Goal: Task Accomplishment & Management: Use online tool/utility

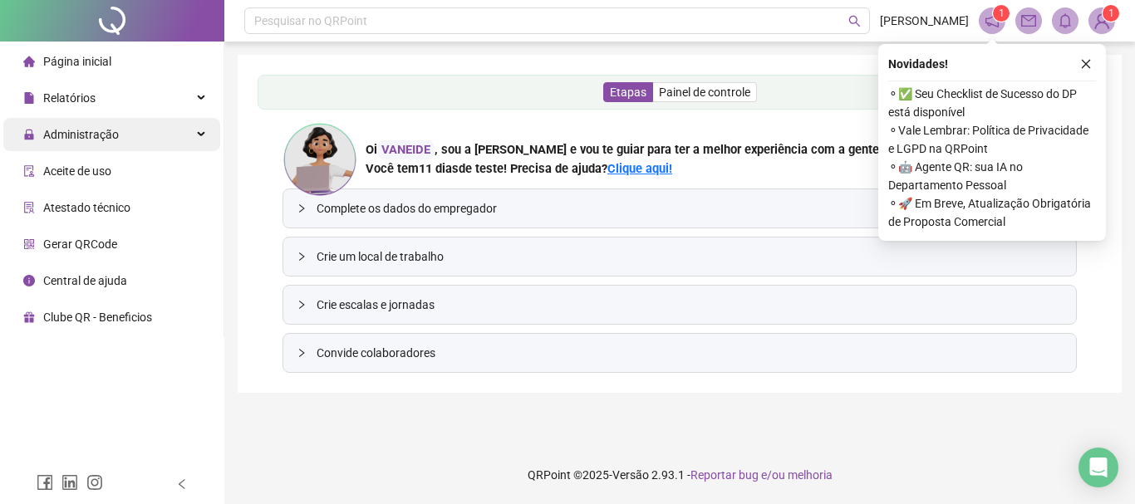
click at [111, 135] on span "Administração" at bounding box center [81, 134] width 76 height 13
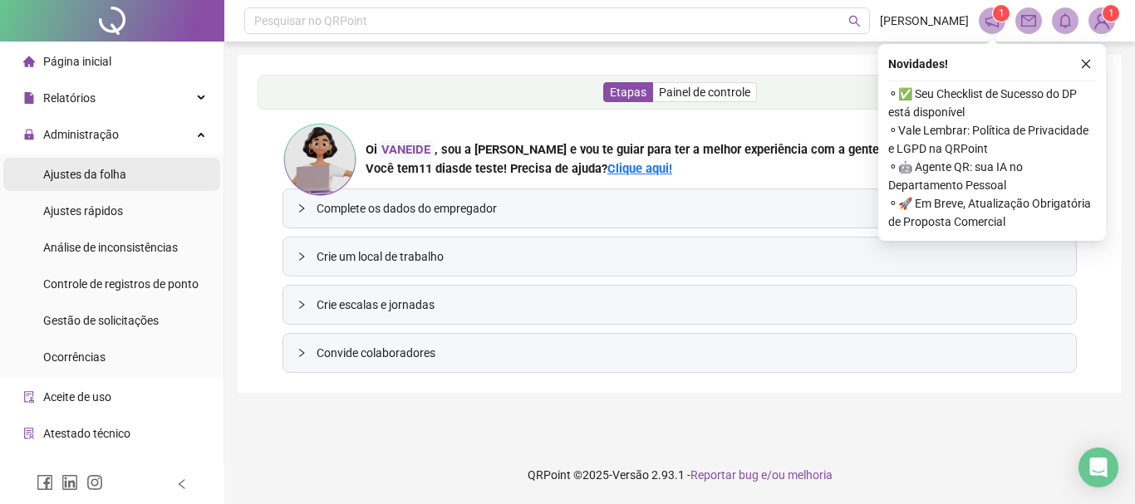
click at [120, 183] on div "Ajustes da folha" at bounding box center [84, 174] width 83 height 33
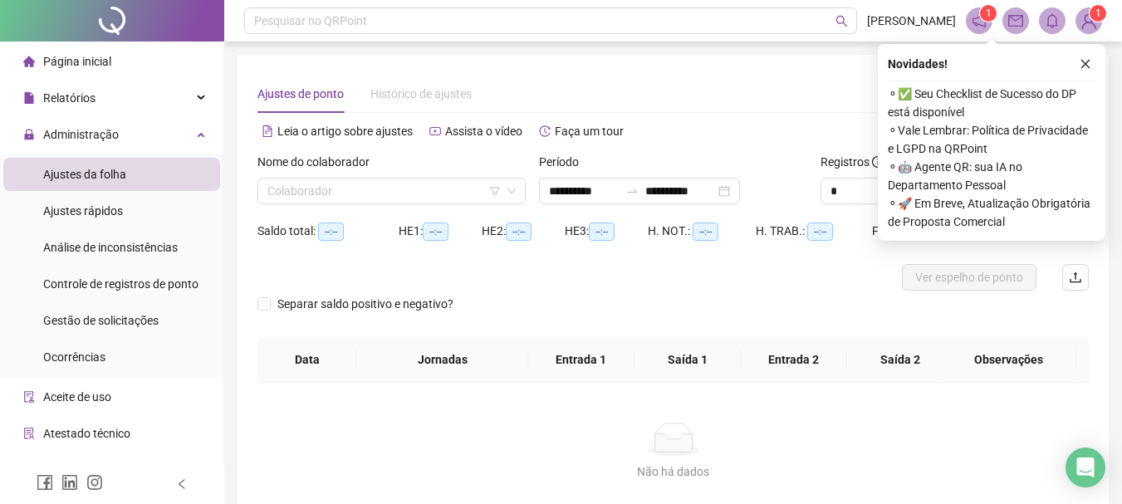
type input "**********"
click at [1089, 66] on icon "close" at bounding box center [1086, 64] width 12 height 12
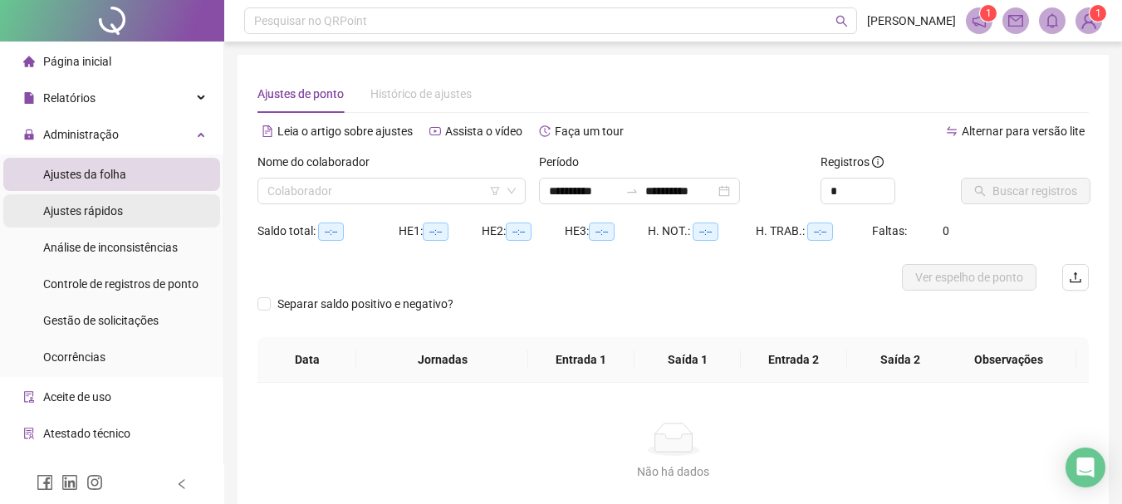
click at [114, 214] on span "Ajustes rápidos" at bounding box center [83, 210] width 80 height 13
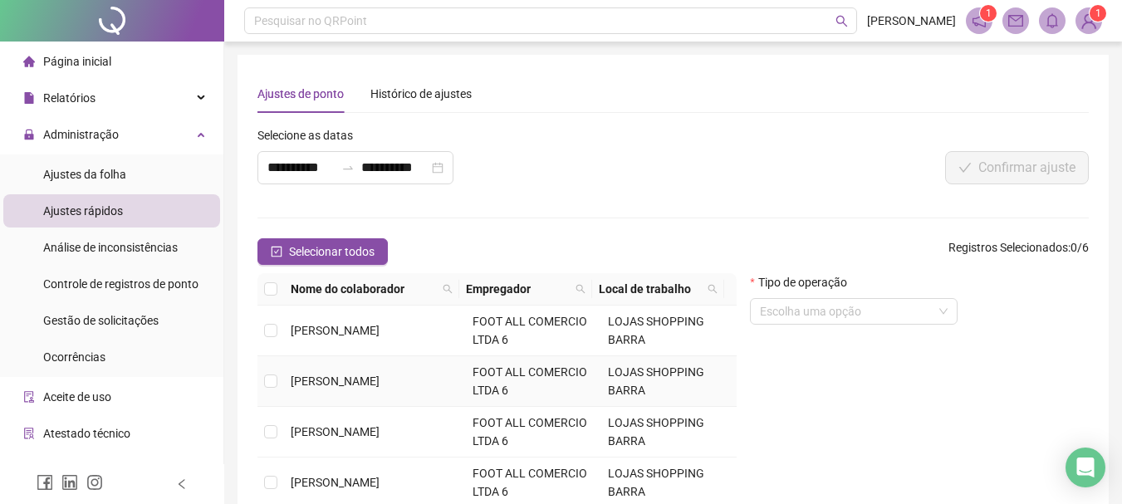
click at [278, 381] on td at bounding box center [271, 381] width 27 height 51
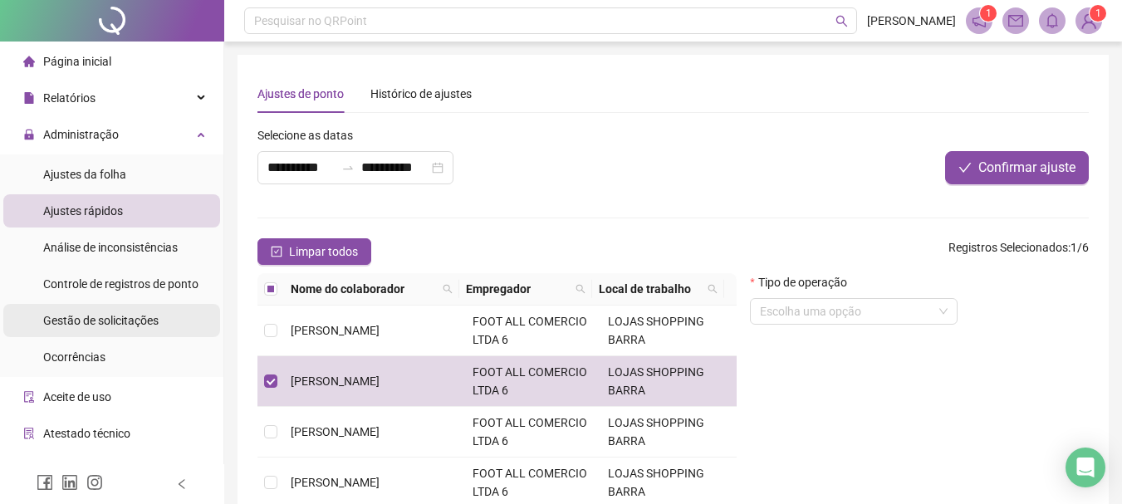
click at [142, 324] on span "Gestão de solicitações" at bounding box center [100, 320] width 115 height 13
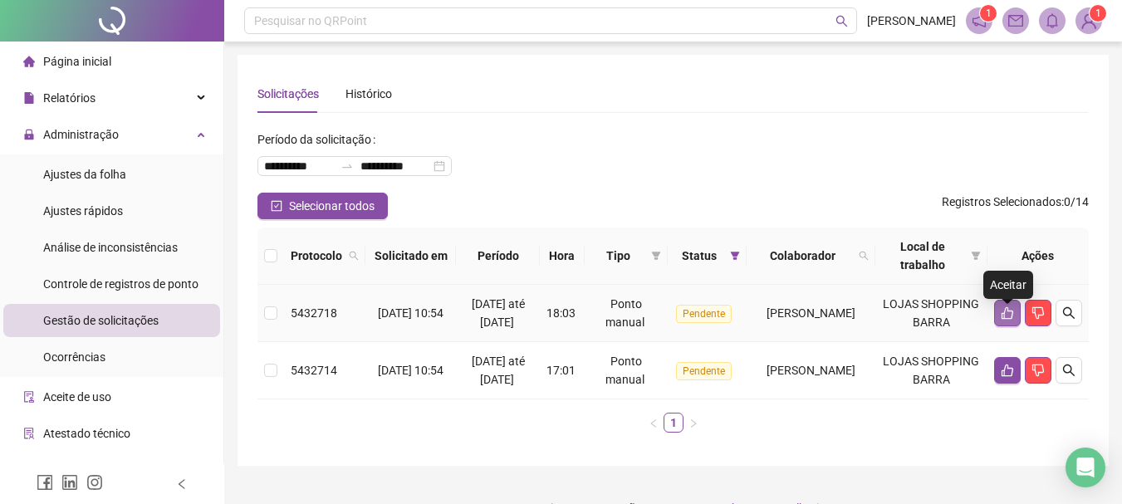
click at [1011, 313] on button "button" at bounding box center [1008, 313] width 27 height 27
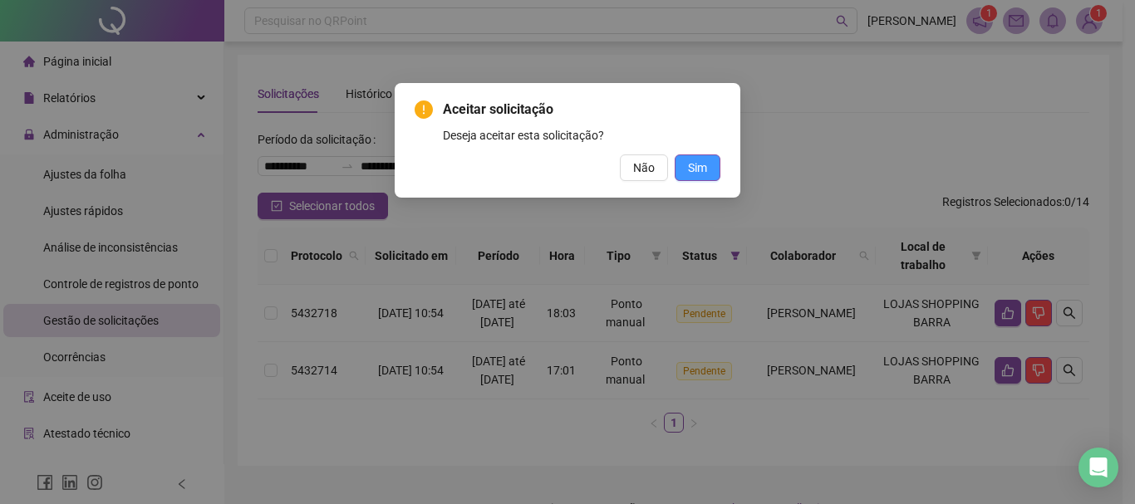
click at [714, 161] on button "Sim" at bounding box center [698, 168] width 46 height 27
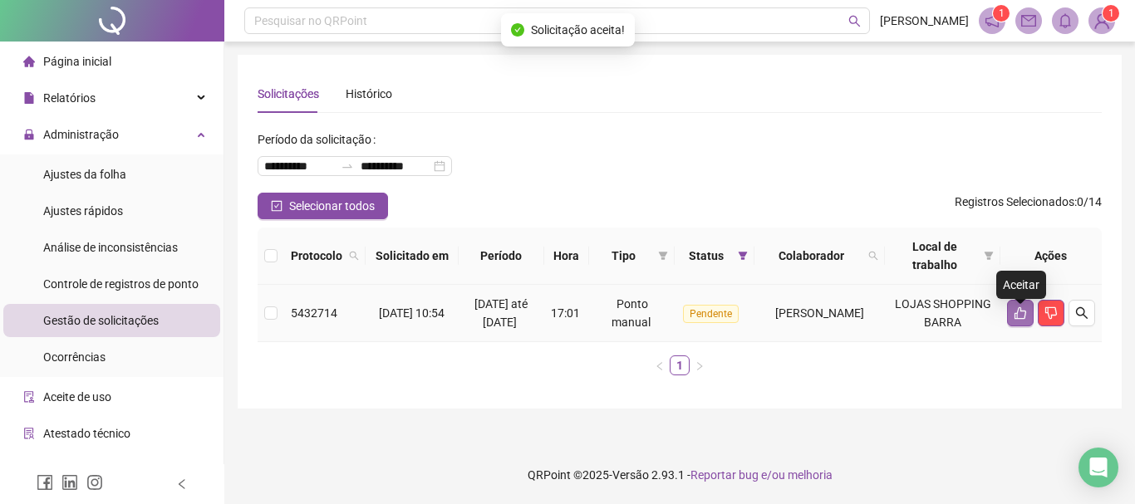
click at [1019, 316] on icon "like" at bounding box center [1020, 313] width 13 height 13
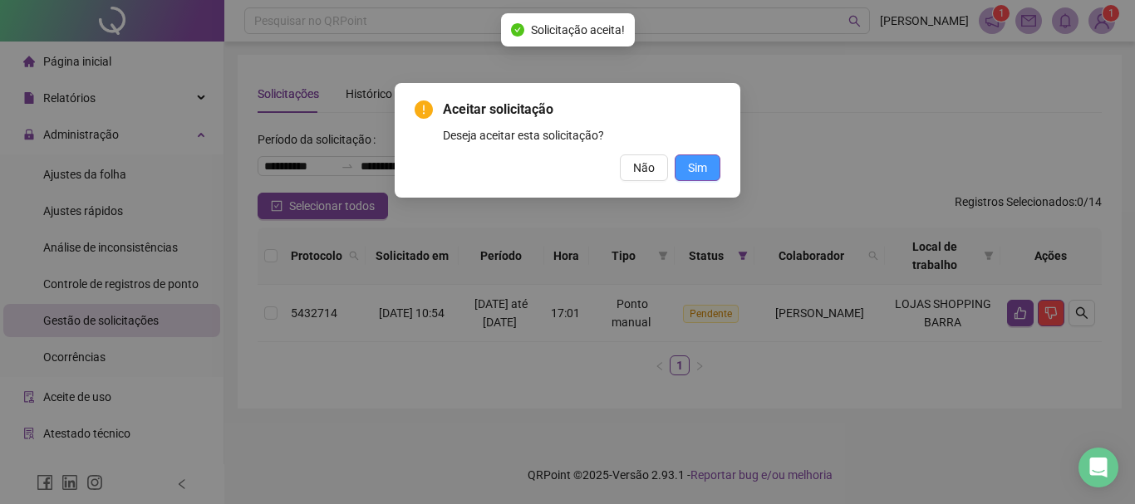
click at [691, 167] on span "Sim" at bounding box center [697, 168] width 19 height 18
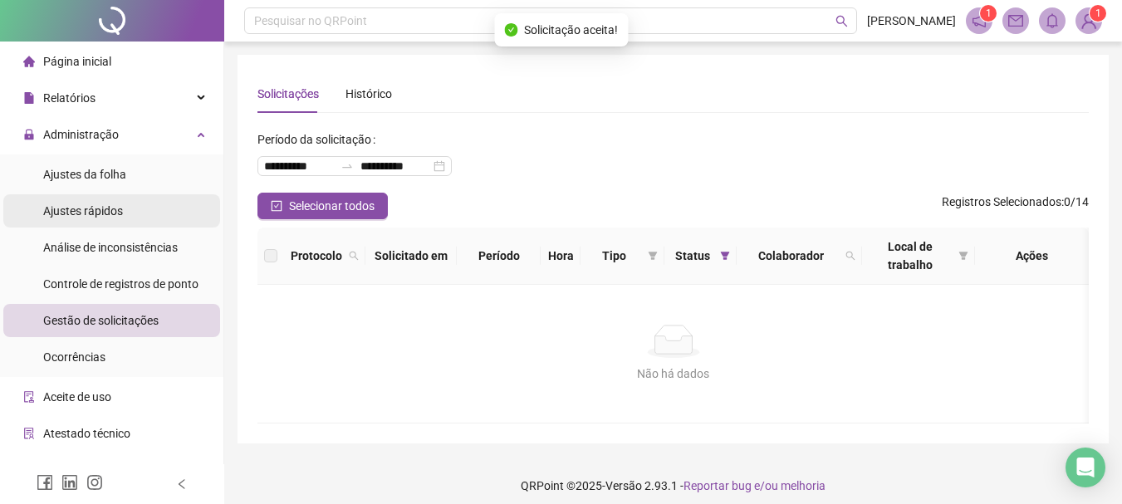
click at [93, 204] on span "Ajustes rápidos" at bounding box center [83, 210] width 80 height 13
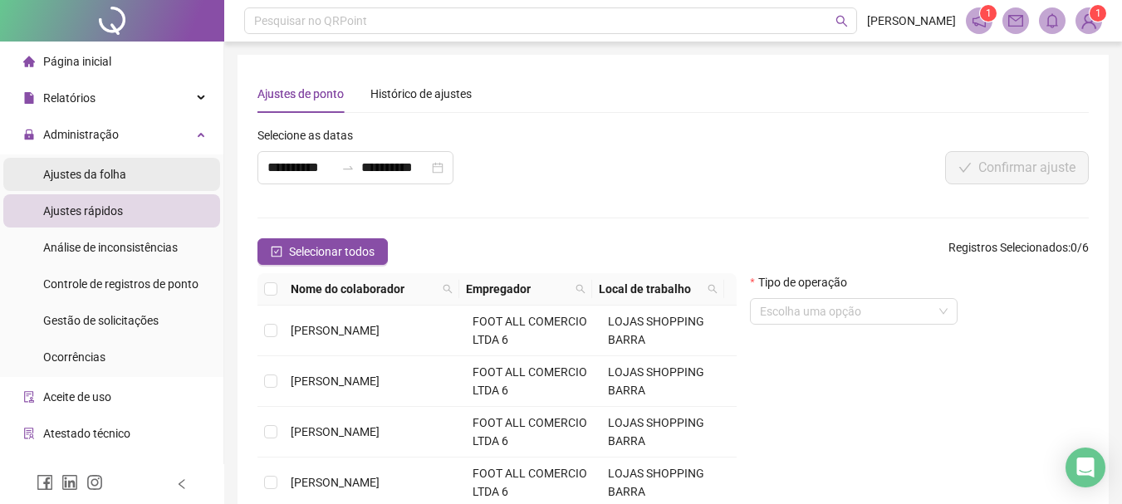
click at [111, 174] on span "Ajustes da folha" at bounding box center [84, 174] width 83 height 13
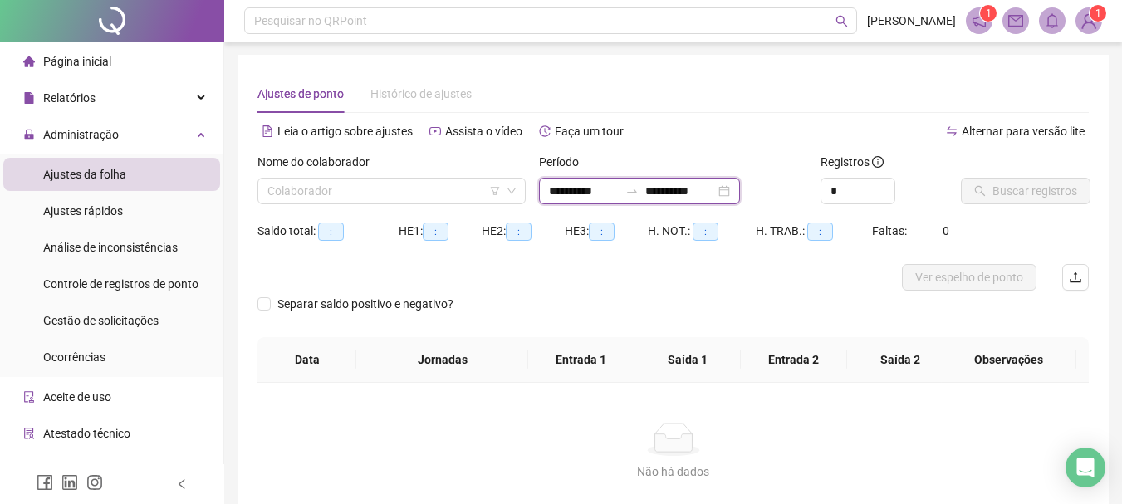
click at [582, 195] on input "**********" at bounding box center [584, 191] width 70 height 18
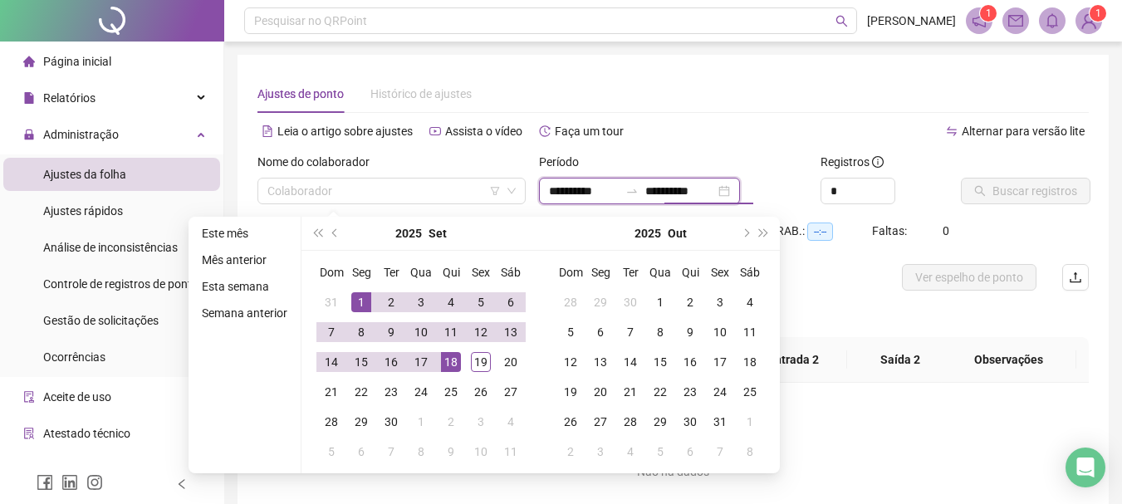
click at [681, 189] on input "**********" at bounding box center [681, 191] width 70 height 18
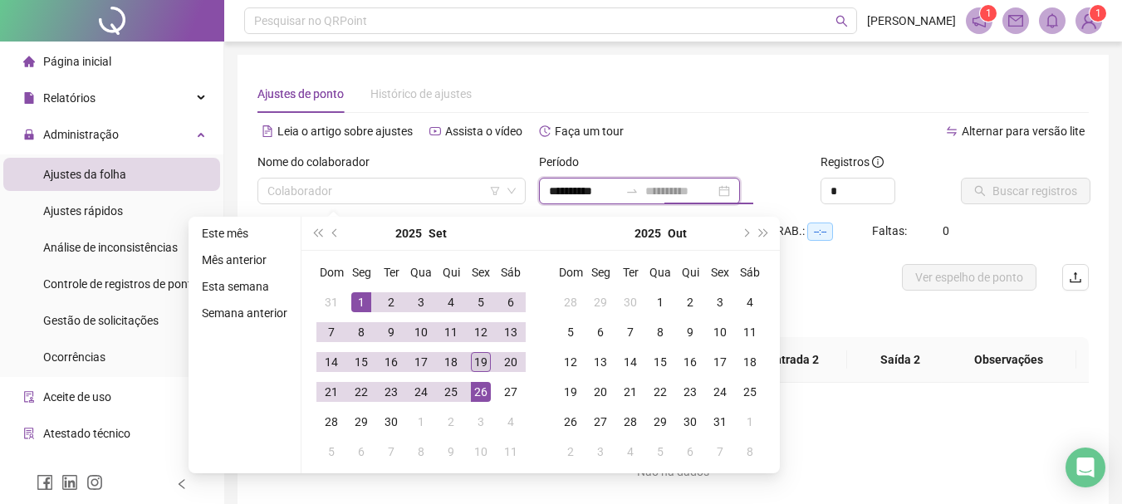
type input "**********"
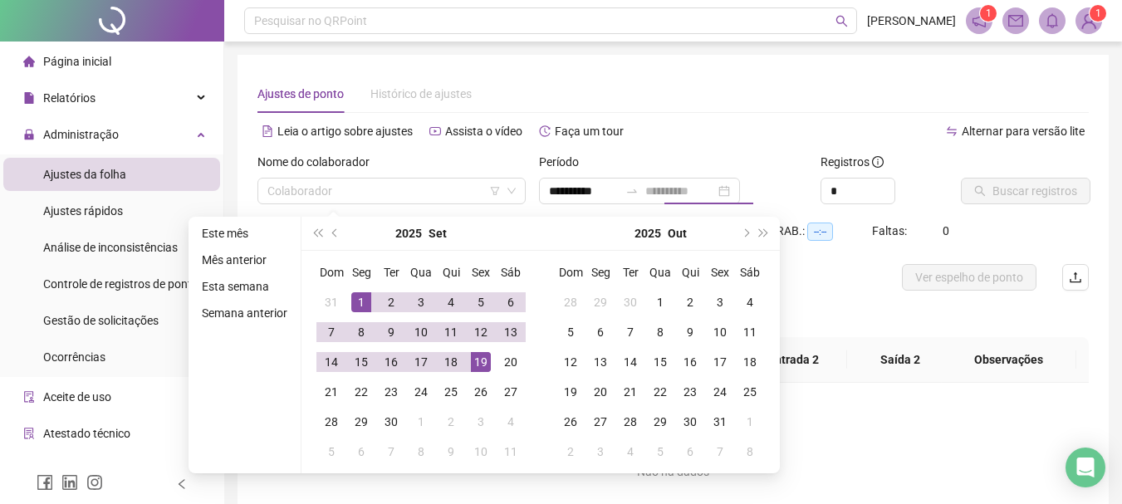
click at [486, 362] on div "19" at bounding box center [481, 362] width 20 height 20
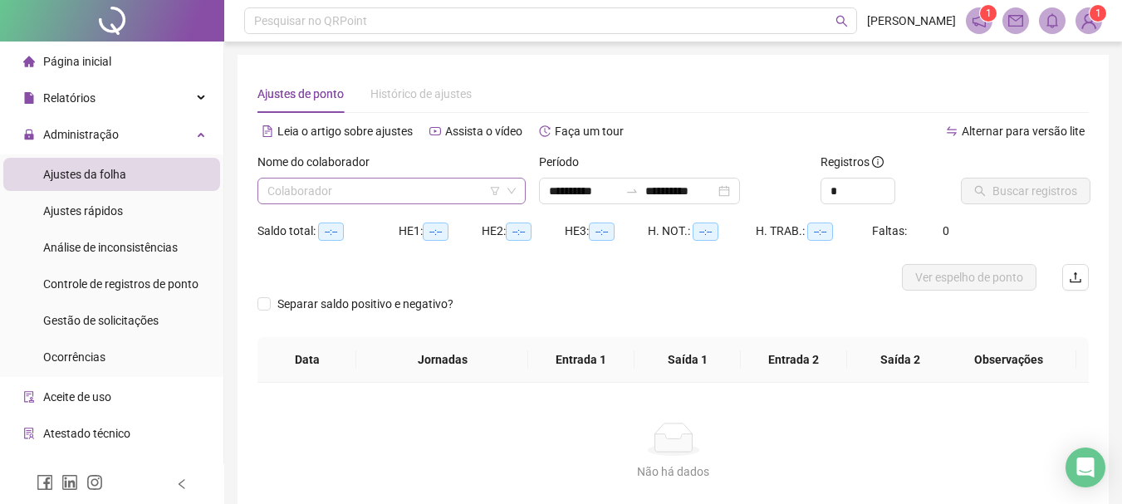
click at [393, 189] on input "search" at bounding box center [384, 191] width 233 height 25
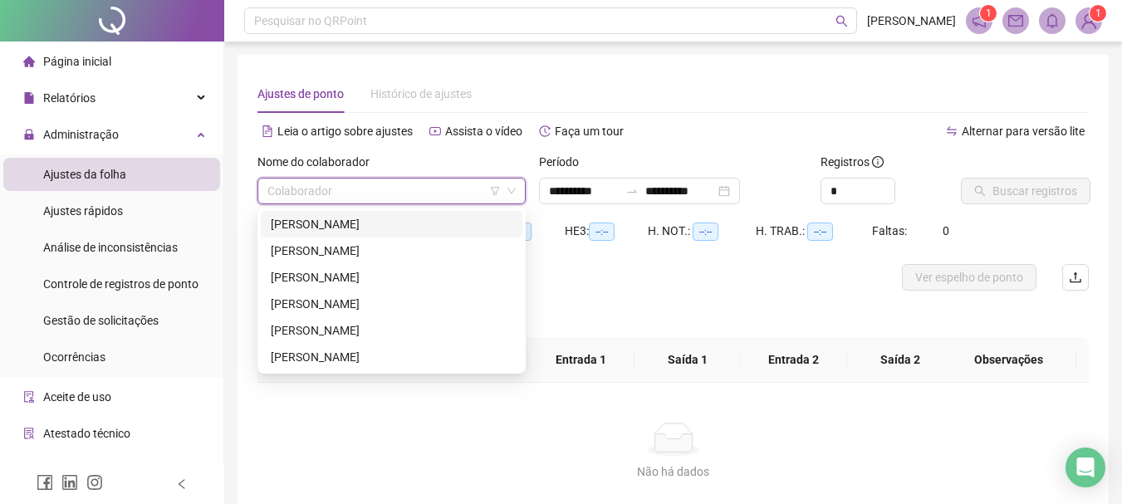
click at [355, 214] on div "[PERSON_NAME]" at bounding box center [392, 224] width 262 height 27
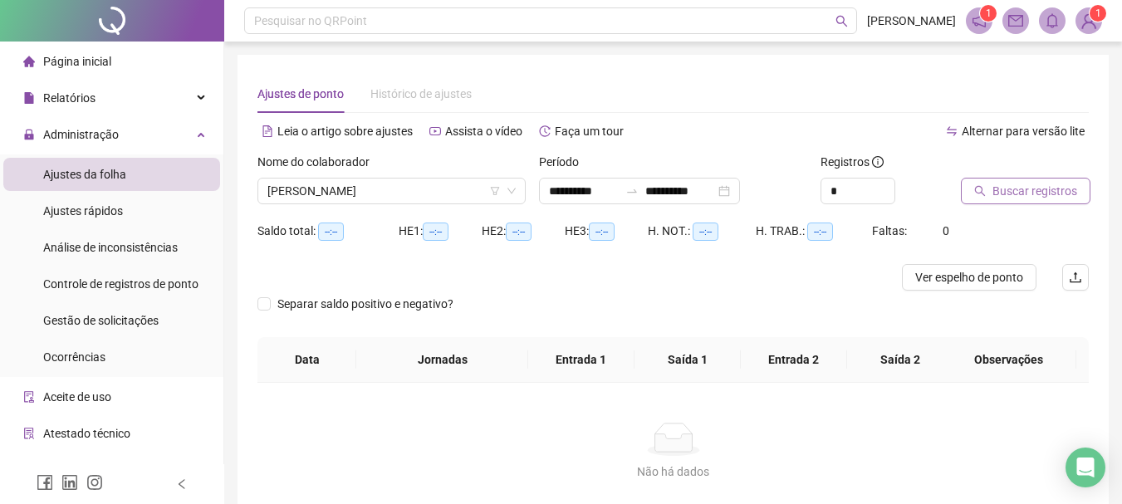
click at [1032, 193] on span "Buscar registros" at bounding box center [1035, 191] width 85 height 18
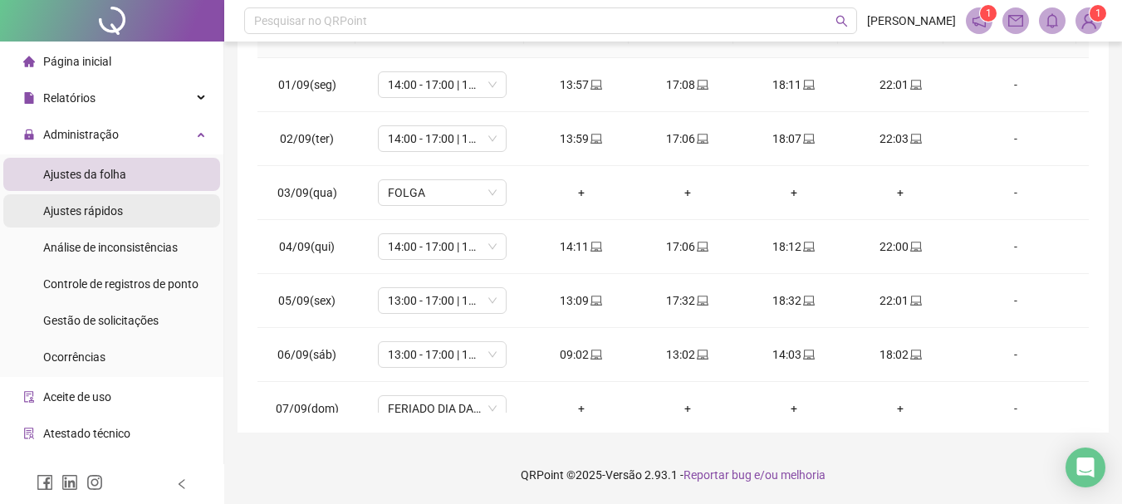
click at [72, 217] on span "Ajustes rápidos" at bounding box center [83, 210] width 80 height 13
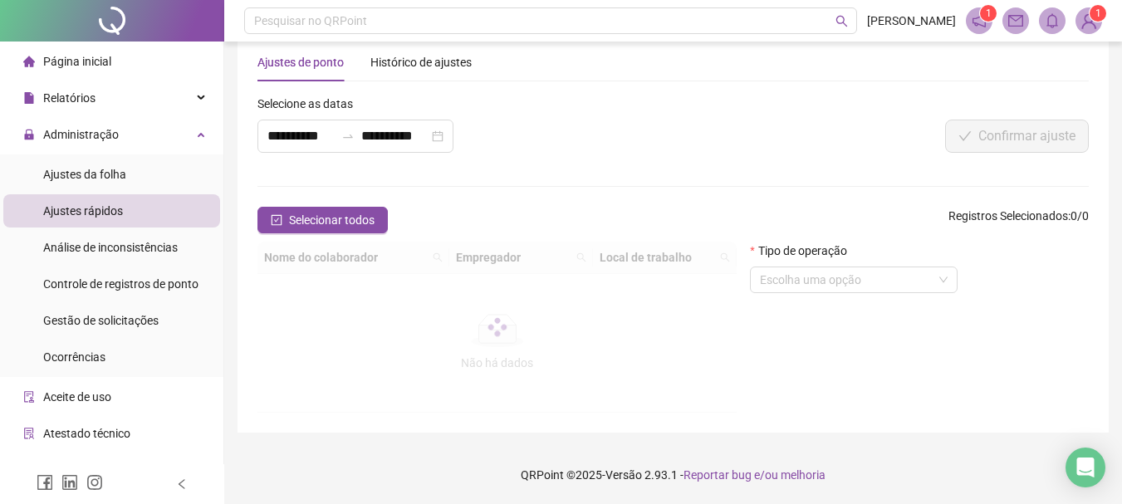
scroll to position [189, 0]
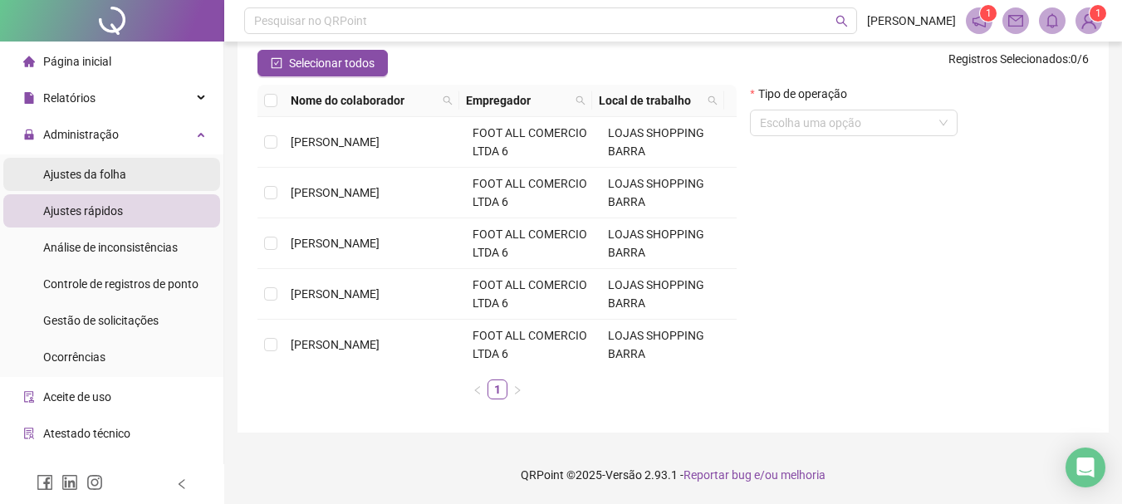
click at [97, 172] on span "Ajustes da folha" at bounding box center [84, 174] width 83 height 13
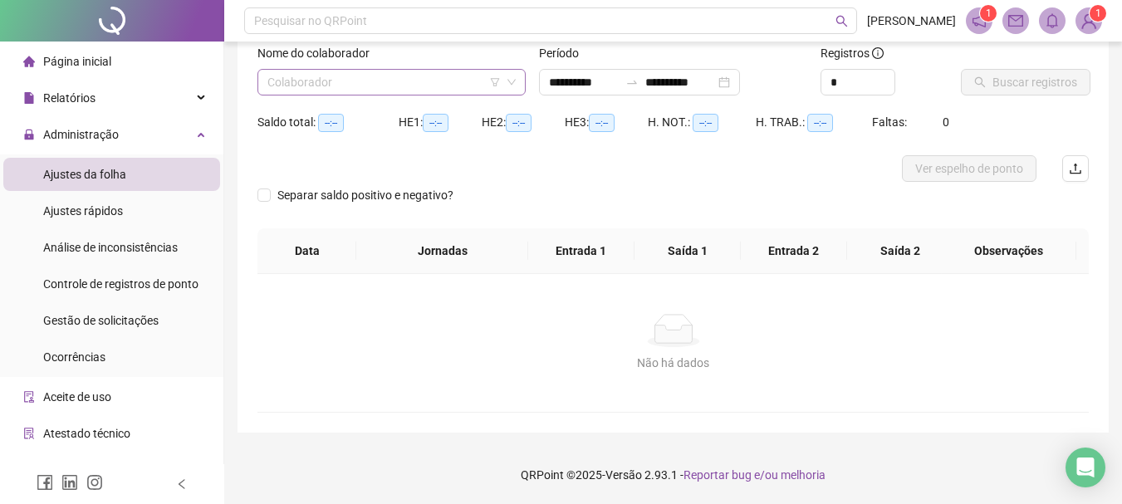
click at [454, 87] on input "search" at bounding box center [384, 82] width 233 height 25
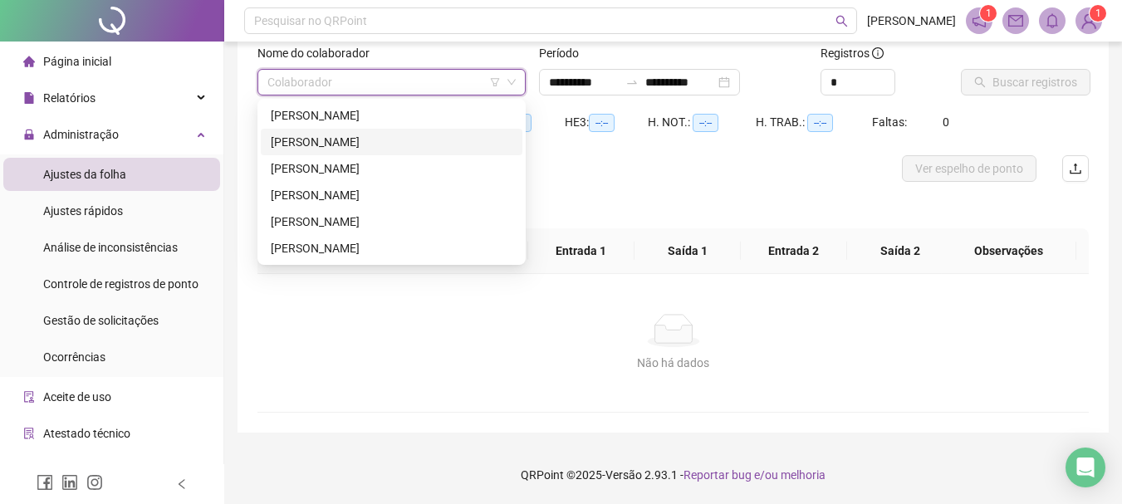
click at [335, 138] on div "[PERSON_NAME]" at bounding box center [392, 142] width 242 height 18
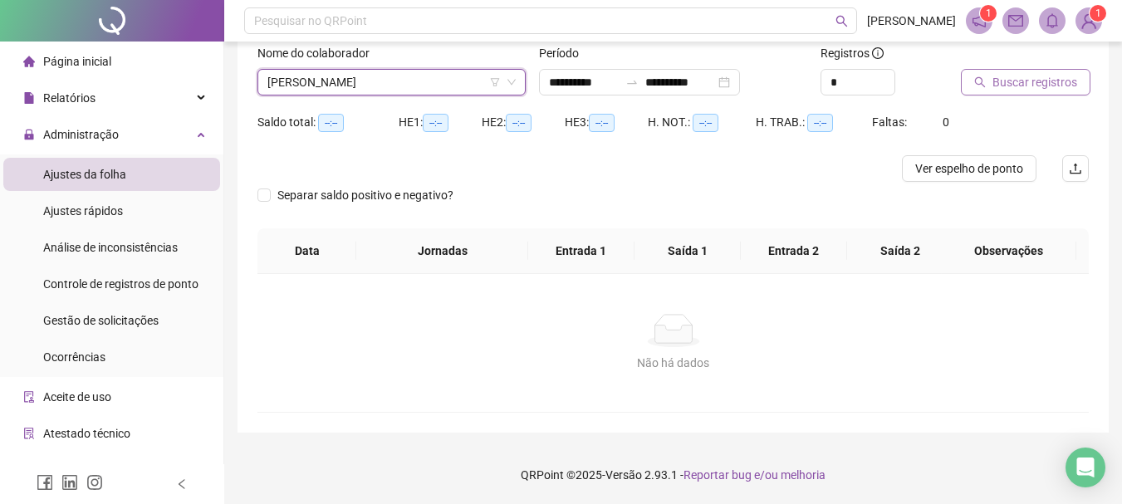
click at [1016, 90] on span "Buscar registros" at bounding box center [1035, 82] width 85 height 18
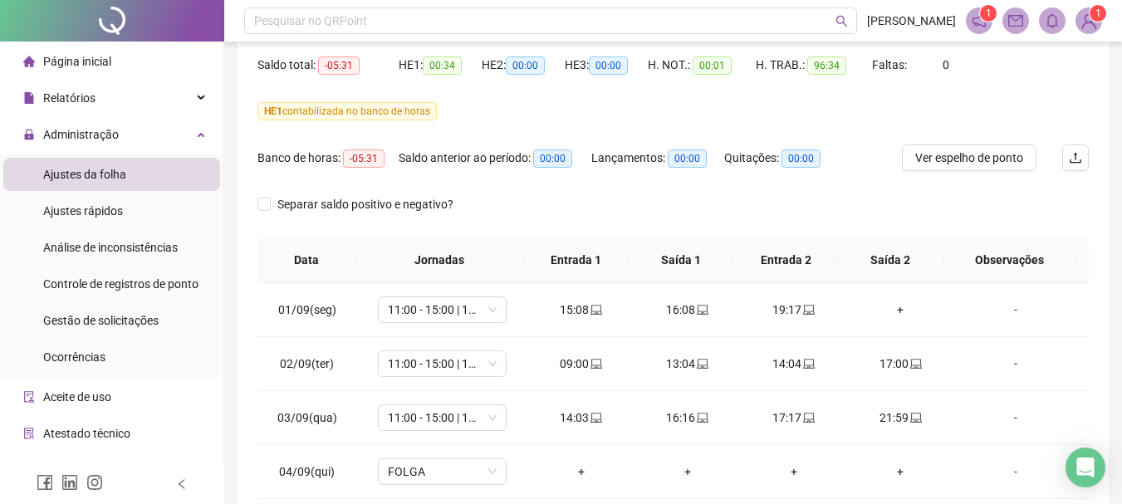
scroll to position [0, 0]
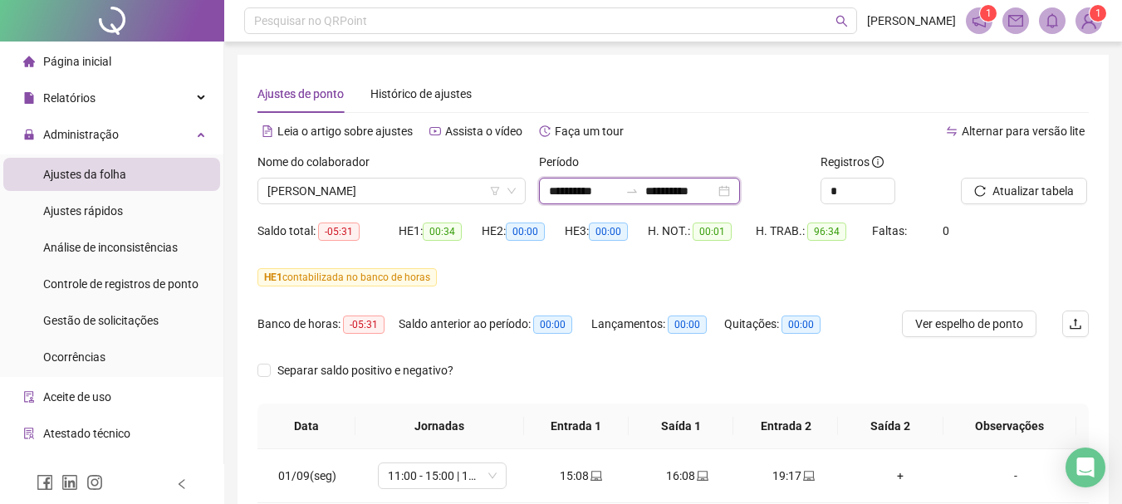
click at [715, 199] on input "**********" at bounding box center [681, 191] width 70 height 18
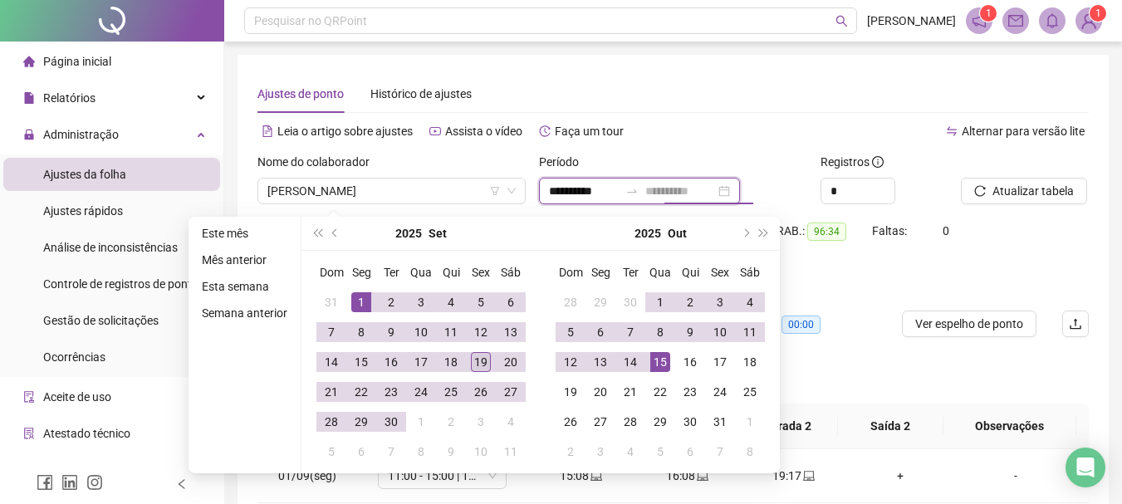
type input "**********"
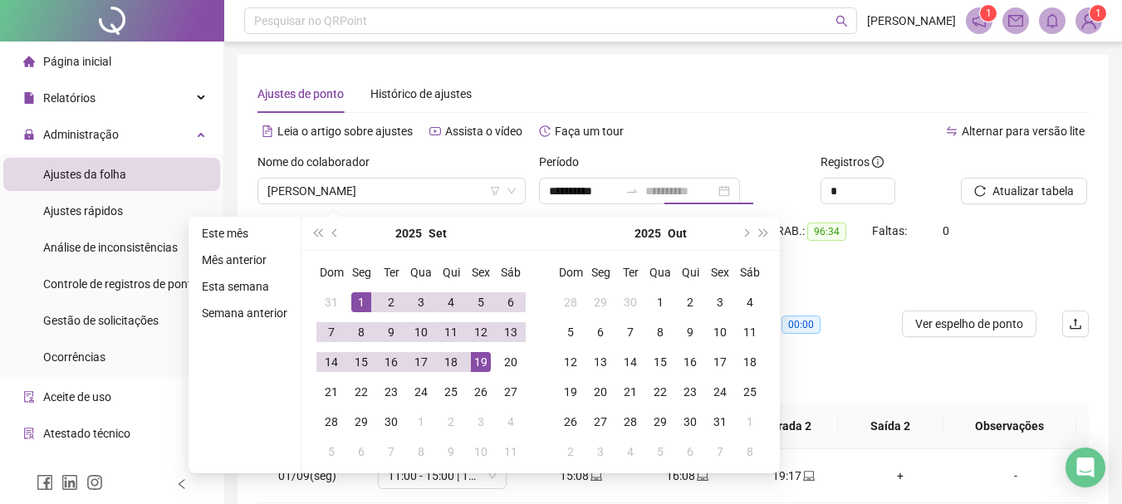
click at [480, 356] on div "19" at bounding box center [481, 362] width 20 height 20
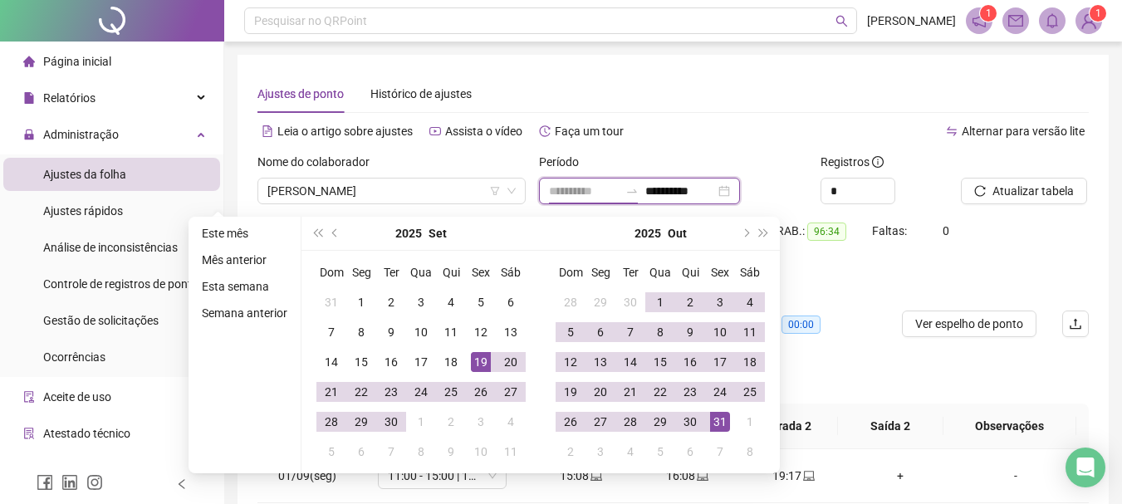
type input "**********"
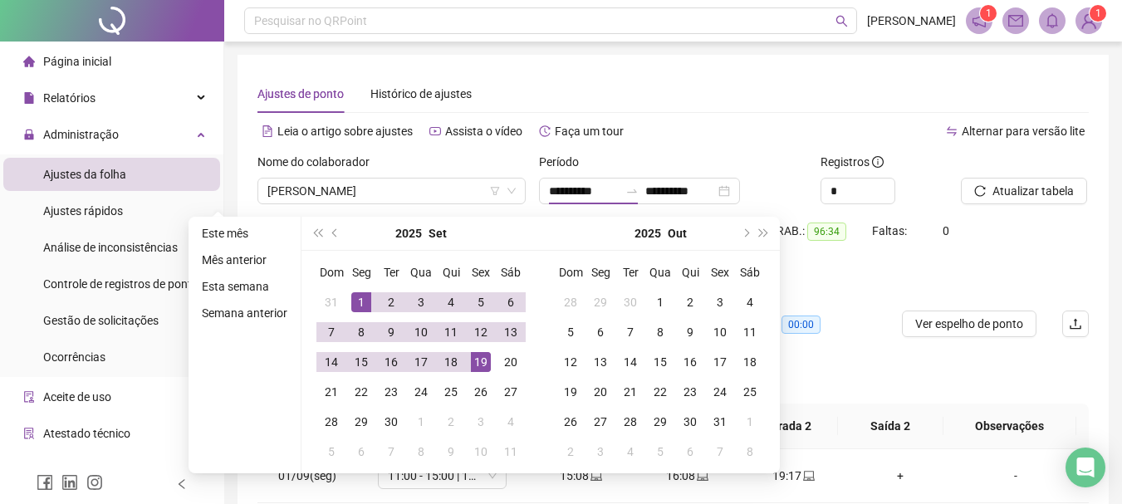
click at [1037, 233] on div "Saldo total: -05:31 HE 1: 00:34 HE 2: 00:00 HE 3: 00:00 H. NOT.: 00:01 H. TRAB.…" at bounding box center [674, 241] width 832 height 47
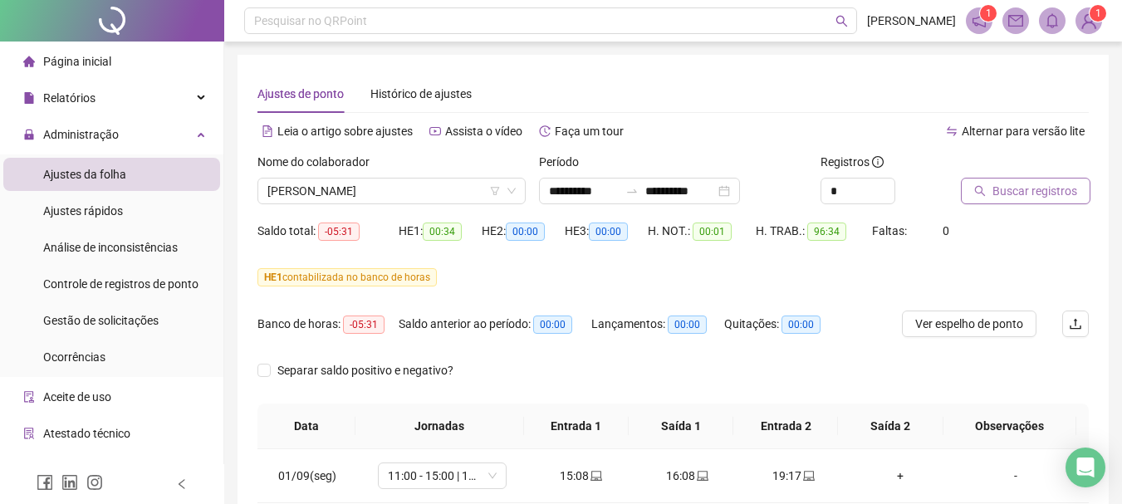
click at [1024, 189] on span "Buscar registros" at bounding box center [1035, 191] width 85 height 18
click at [441, 189] on span "[PERSON_NAME]" at bounding box center [392, 191] width 248 height 25
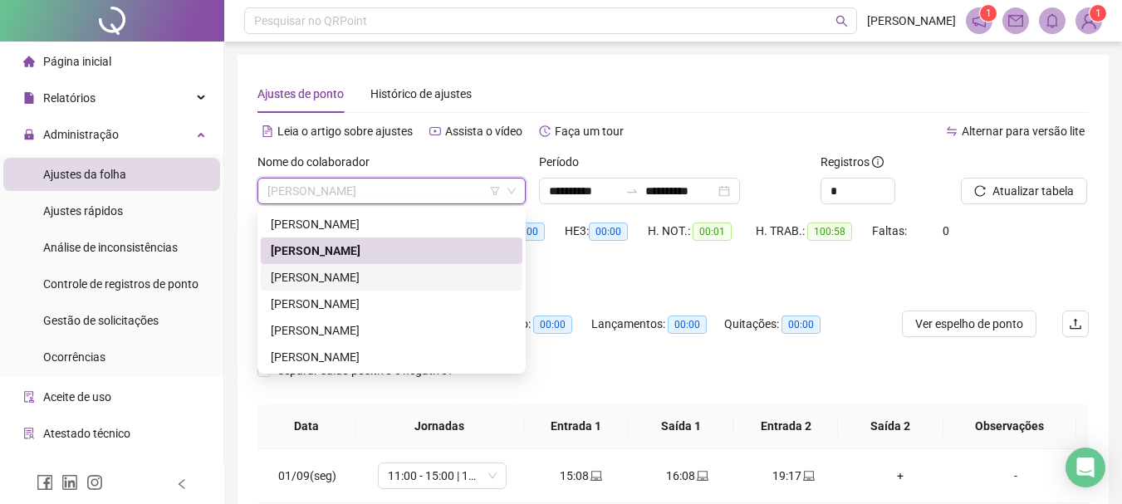
click at [378, 274] on div "[PERSON_NAME]" at bounding box center [392, 277] width 242 height 18
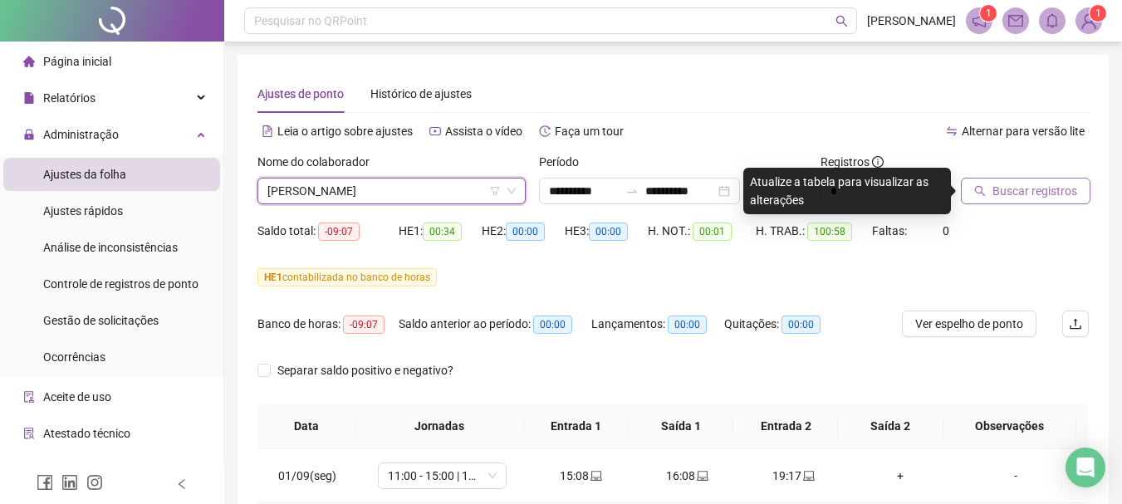
click at [1036, 194] on span "Buscar registros" at bounding box center [1035, 191] width 85 height 18
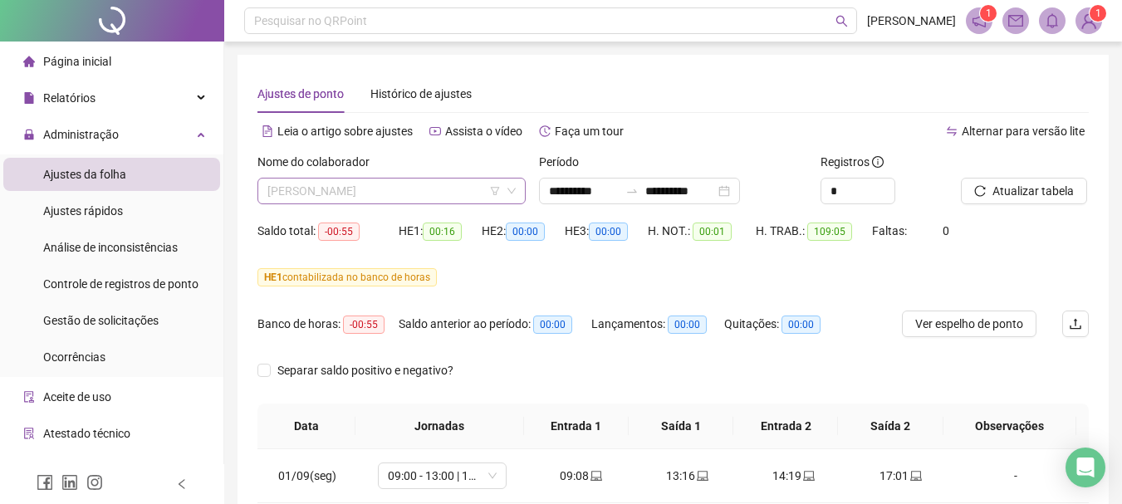
click at [400, 187] on span "[PERSON_NAME]" at bounding box center [392, 191] width 248 height 25
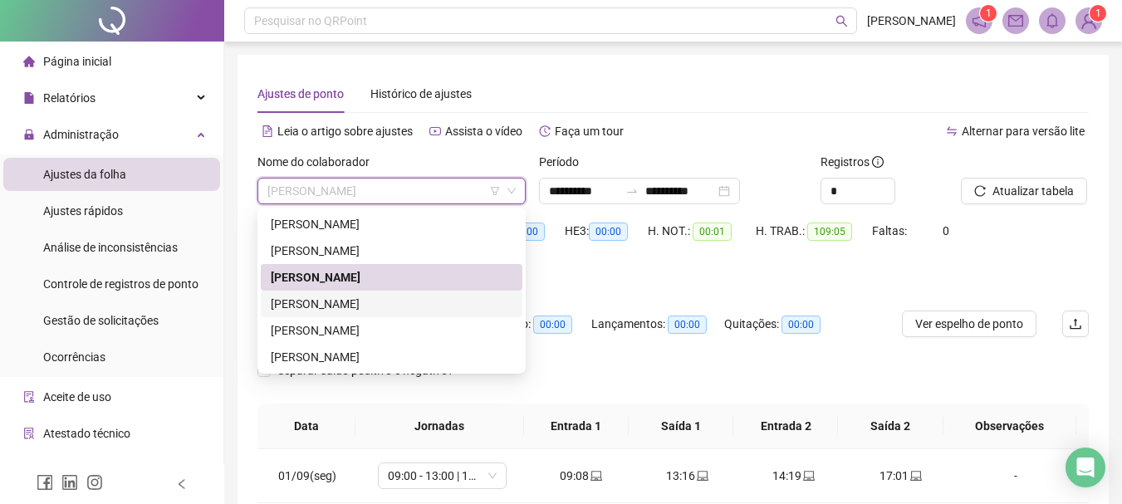
click at [337, 300] on div "[PERSON_NAME]" at bounding box center [392, 304] width 242 height 18
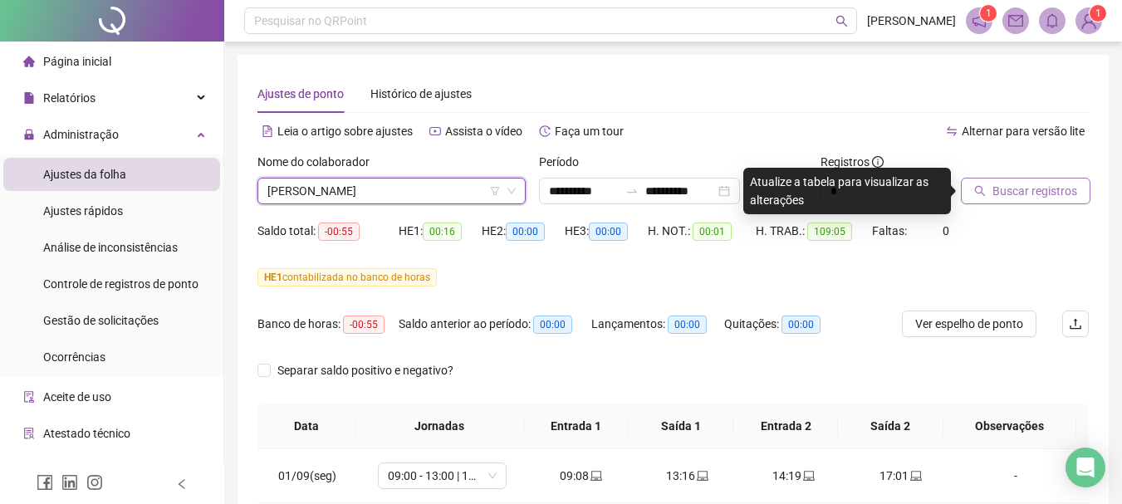
click at [1006, 196] on span "Buscar registros" at bounding box center [1035, 191] width 85 height 18
